Goal: Navigation & Orientation: Find specific page/section

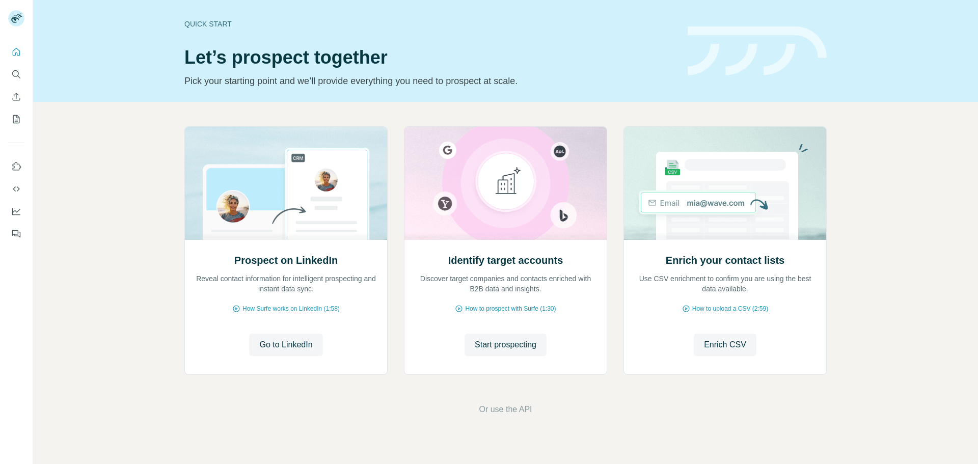
drag, startPoint x: 110, startPoint y: 148, endPoint x: 18, endPoint y: 81, distance: 113.4
click at [110, 147] on div "Prospect on LinkedIn Reveal contact information for intelligent prospecting and…" at bounding box center [505, 271] width 945 height 338
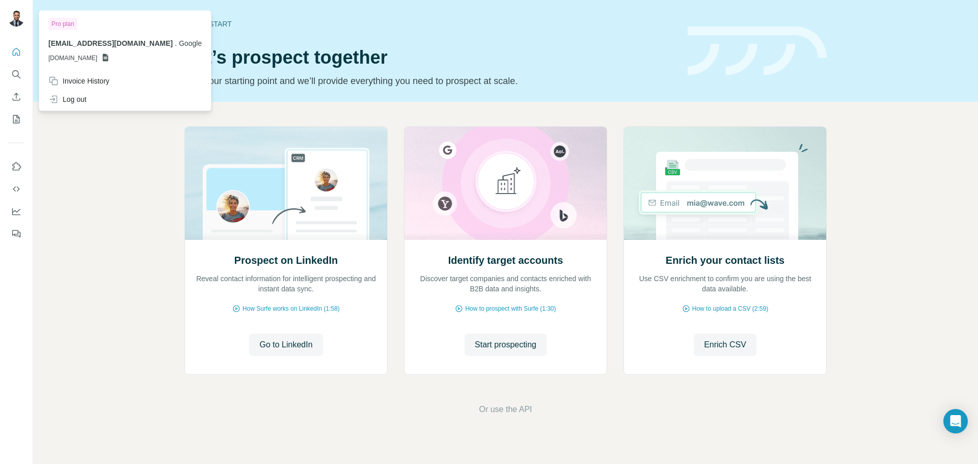
click at [17, 13] on img at bounding box center [16, 18] width 16 height 16
click at [17, 58] on button "Quick start" at bounding box center [16, 52] width 16 height 18
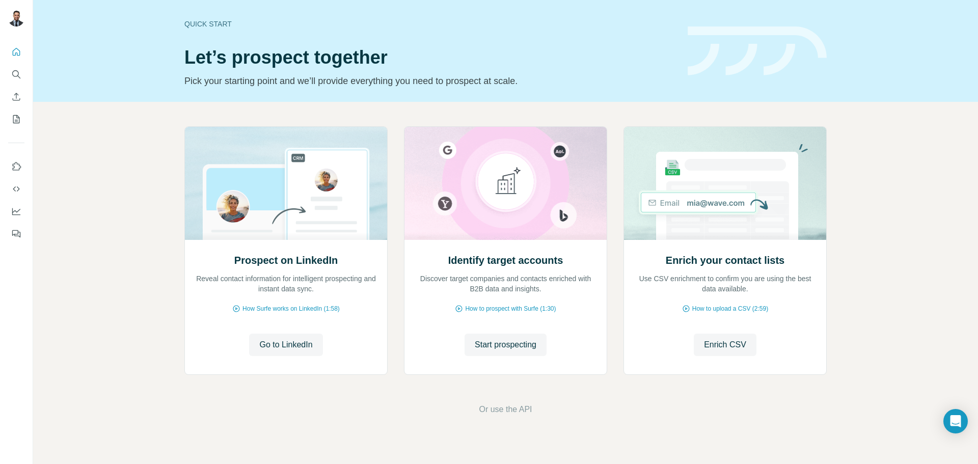
drag, startPoint x: 504, startPoint y: 405, endPoint x: 536, endPoint y: 404, distance: 31.1
click at [504, 405] on span "Or use the API" at bounding box center [505, 410] width 53 height 12
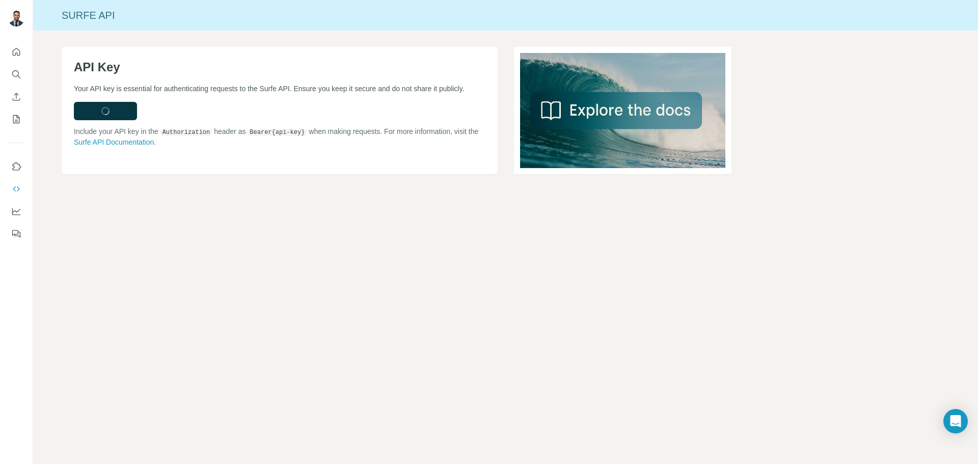
click at [507, 412] on div "Surfe API API Key Your API key is essential for authenticating requests to the …" at bounding box center [505, 232] width 945 height 464
click at [108, 214] on div "API Key Your API key is essential for authenticating requests to the Surfe API.…" at bounding box center [505, 127] width 945 height 193
click at [108, 213] on div "API Key Your API key is essential for authenticating requests to the Surfe API.…" at bounding box center [505, 127] width 945 height 193
drag, startPoint x: 89, startPoint y: 232, endPoint x: 54, endPoint y: 230, distance: 35.3
click at [89, 232] on div "Surfe API API Key Your API key is essential for authenticating requests to the …" at bounding box center [505, 232] width 945 height 464
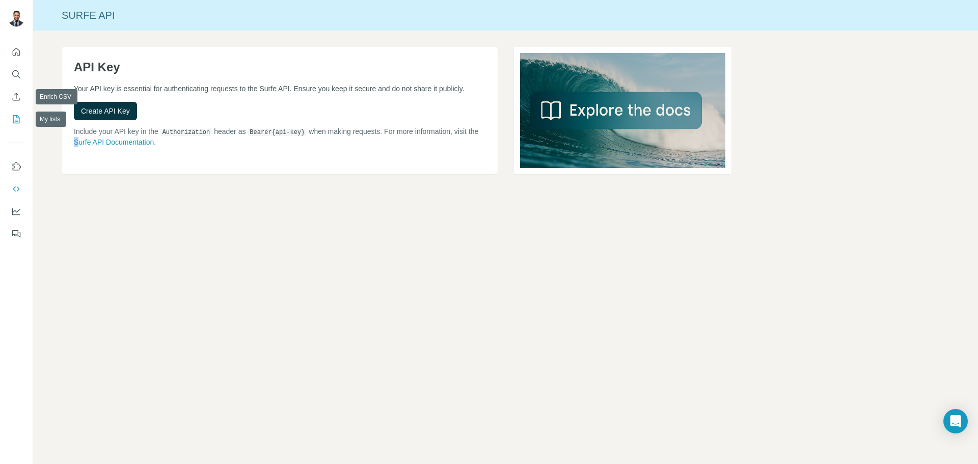
click at [16, 112] on button "My lists" at bounding box center [16, 119] width 16 height 18
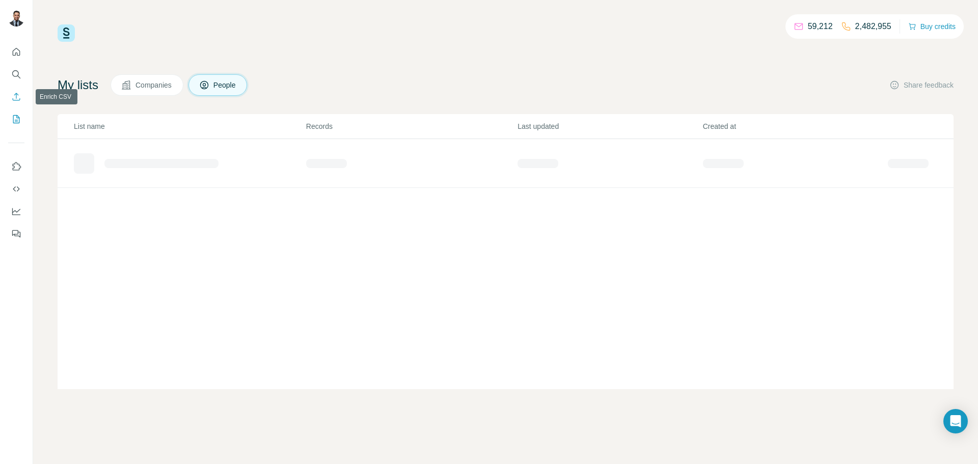
click at [18, 97] on icon "Enrich CSV" at bounding box center [16, 97] width 10 height 10
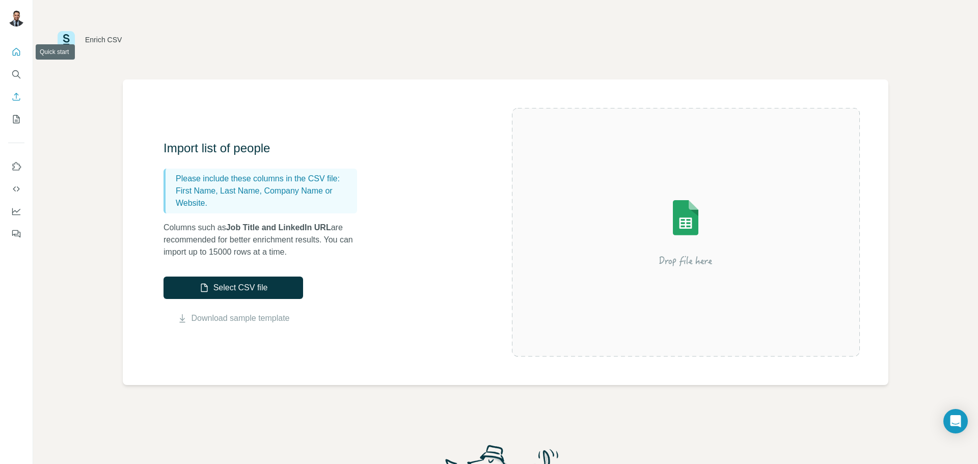
click at [17, 49] on icon "Quick start" at bounding box center [16, 52] width 10 height 10
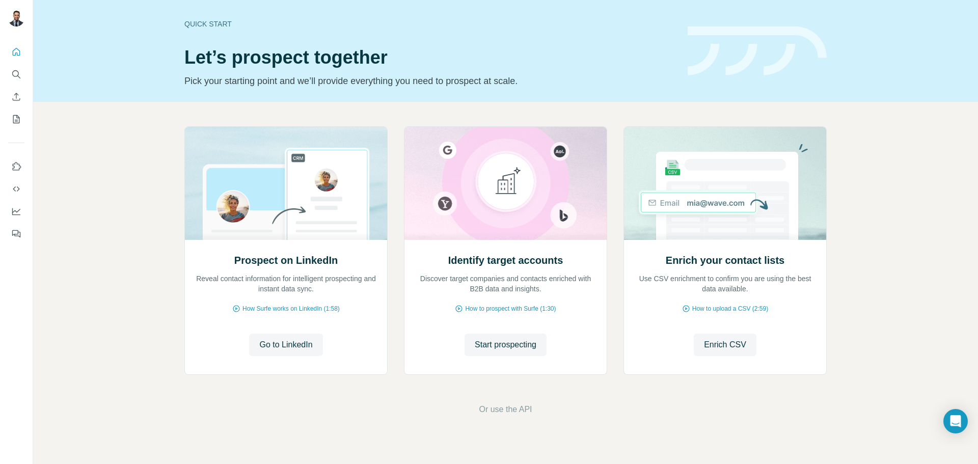
click at [117, 26] on div "Quick start Let’s prospect together Pick your starting point and we’ll provide …" at bounding box center [505, 51] width 945 height 102
click at [20, 121] on icon "My lists" at bounding box center [16, 119] width 10 height 10
